Goal: Transaction & Acquisition: Purchase product/service

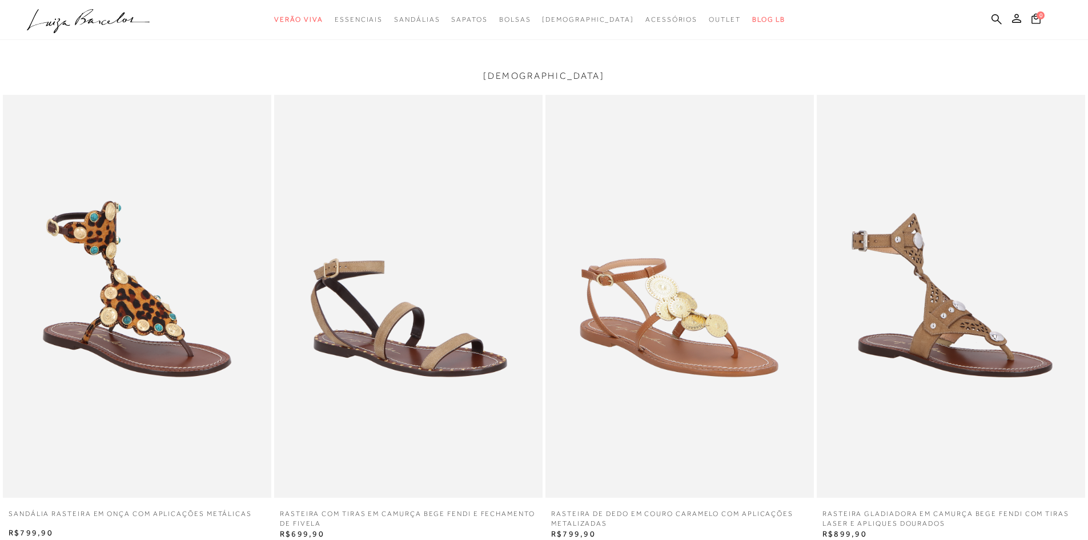
scroll to position [2170, 0]
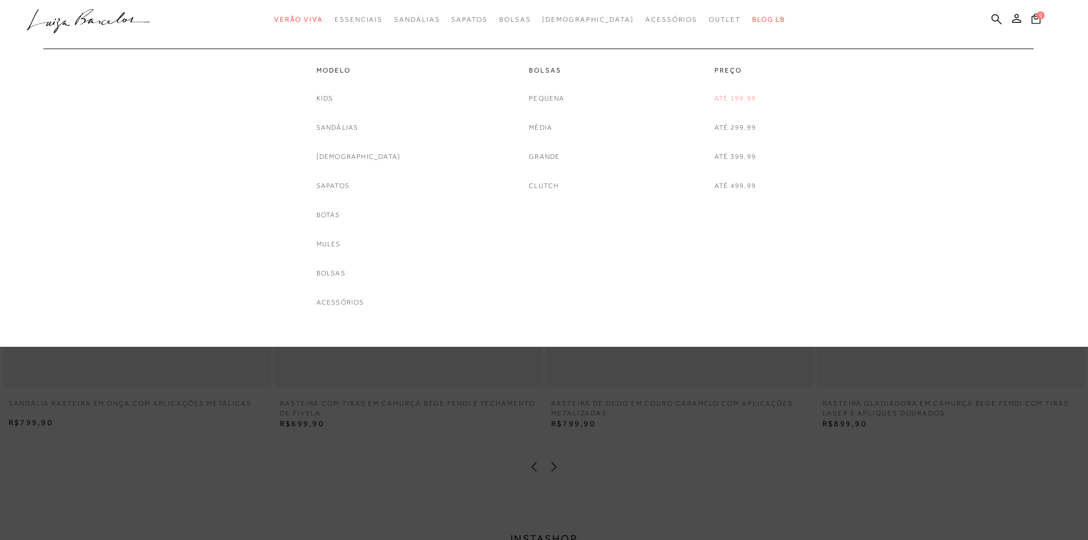
click at [729, 102] on link "Até 199,99" at bounding box center [735, 98] width 42 height 12
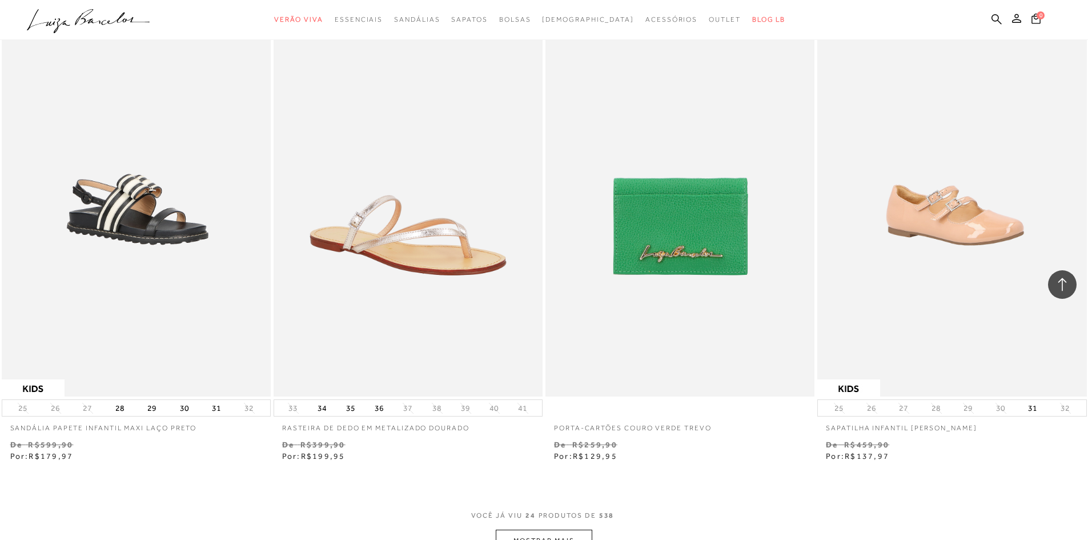
scroll to position [2740, 0]
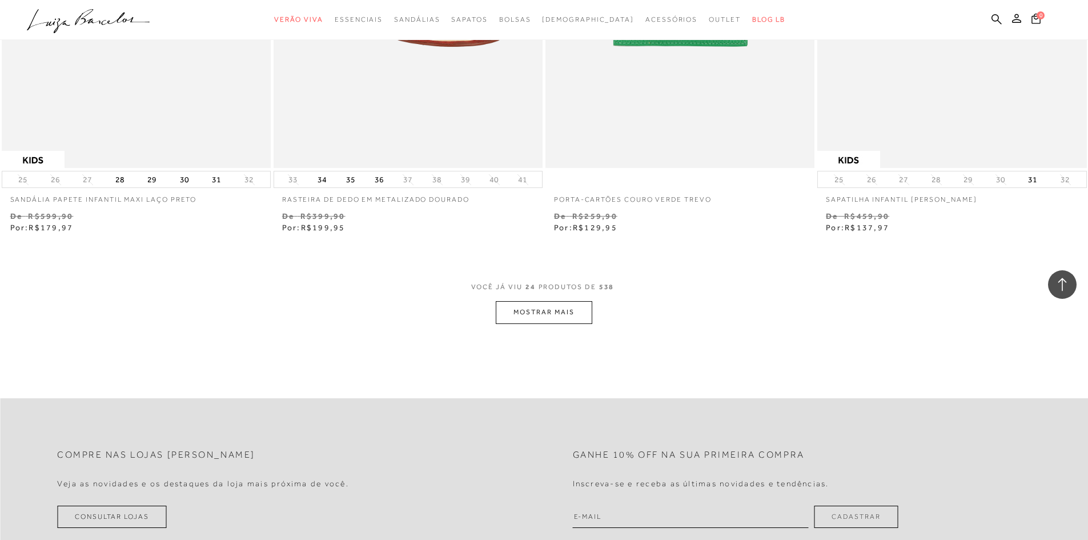
click at [542, 307] on button "MOSTRAR MAIS" at bounding box center [544, 312] width 96 height 22
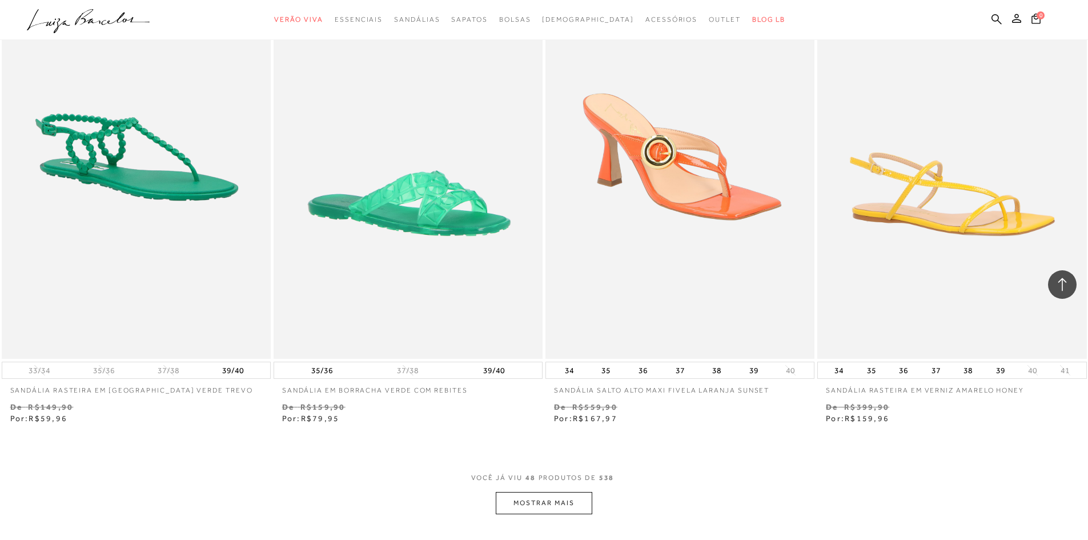
scroll to position [5595, 0]
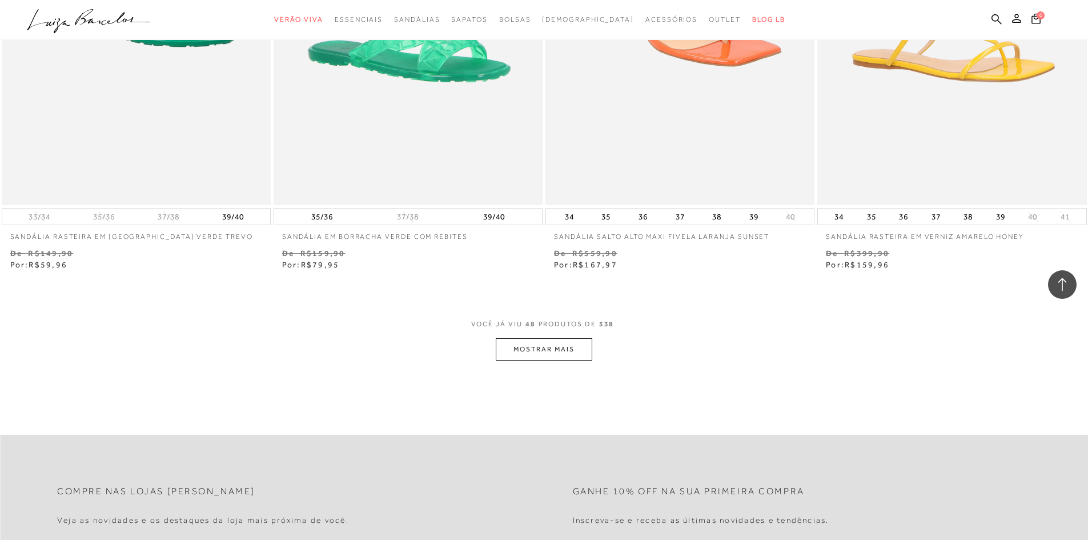
click at [554, 351] on button "MOSTRAR MAIS" at bounding box center [544, 349] width 96 height 22
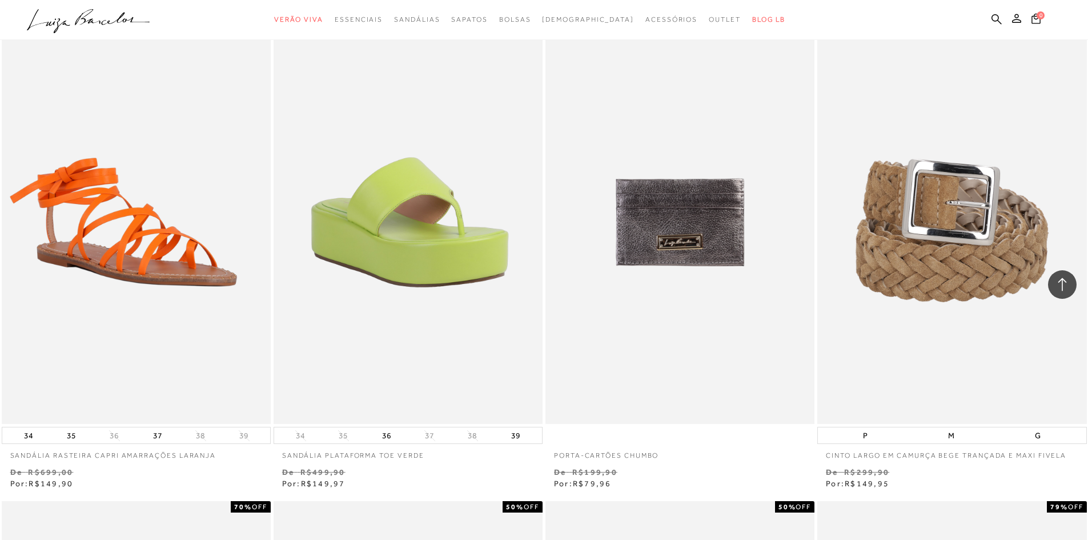
scroll to position [6337, 0]
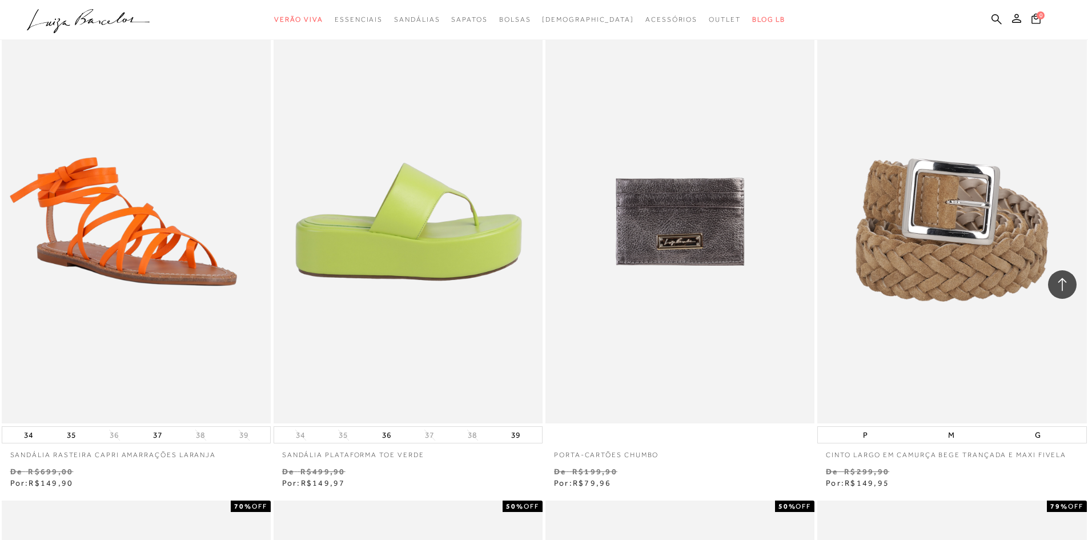
click at [450, 315] on img at bounding box center [409, 222] width 268 height 404
